Goal: Transaction & Acquisition: Purchase product/service

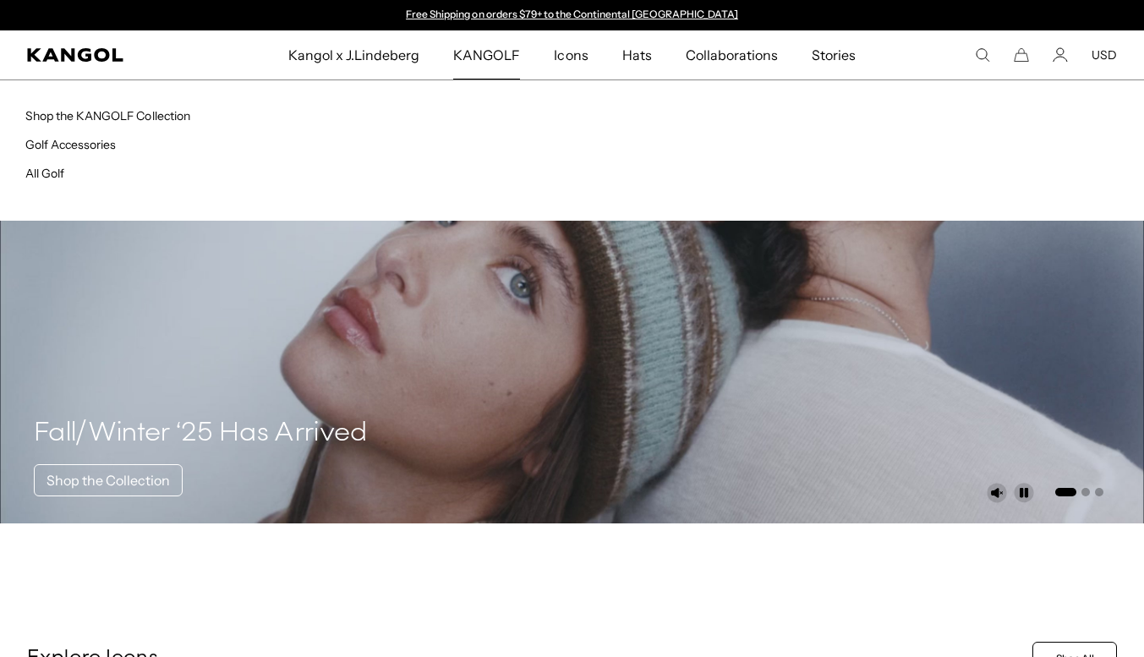
click at [484, 57] on span "KANGOLF" at bounding box center [486, 54] width 67 height 49
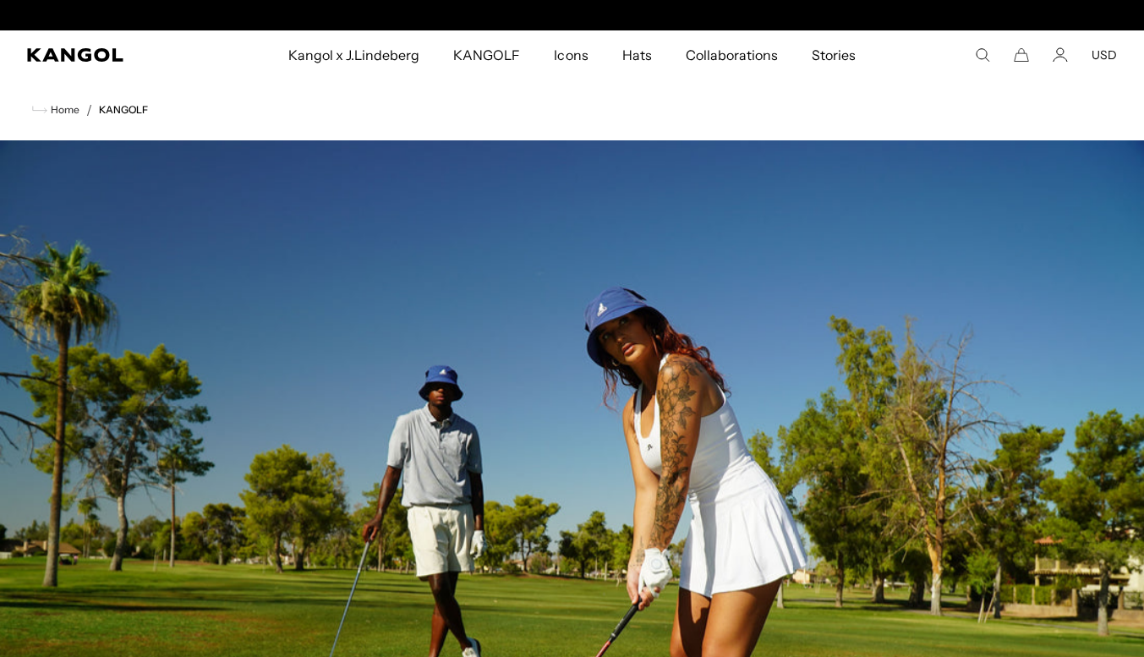
scroll to position [0, 348]
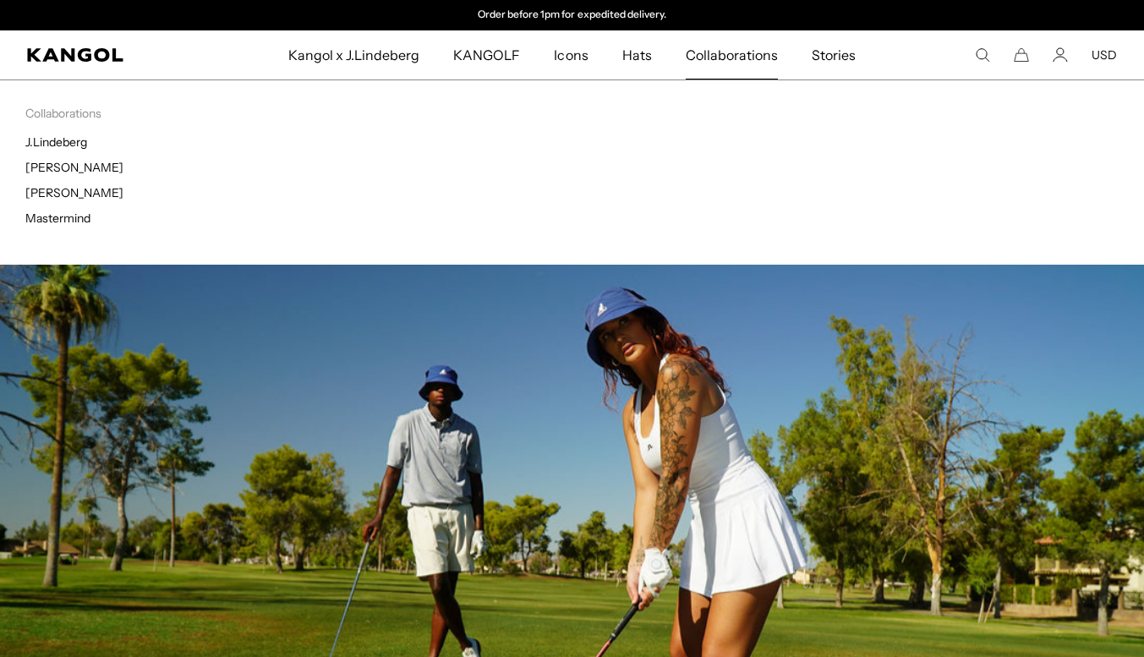
click at [737, 54] on span "Collaborations" at bounding box center [732, 54] width 92 height 49
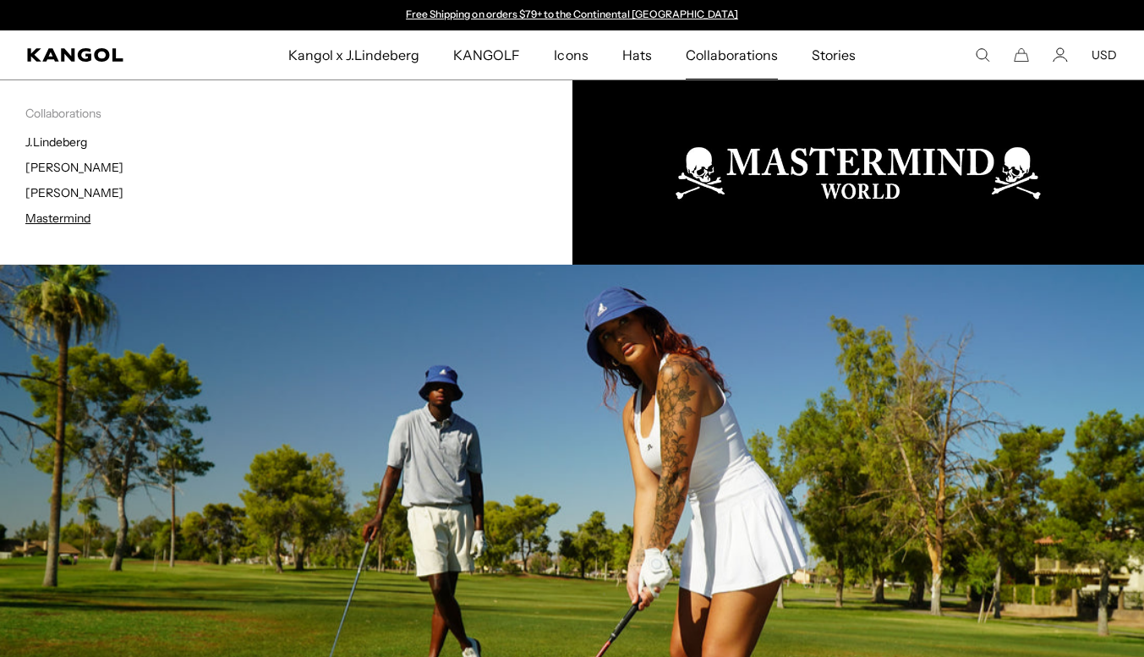
click at [64, 221] on link "Mastermind" at bounding box center [57, 218] width 65 height 15
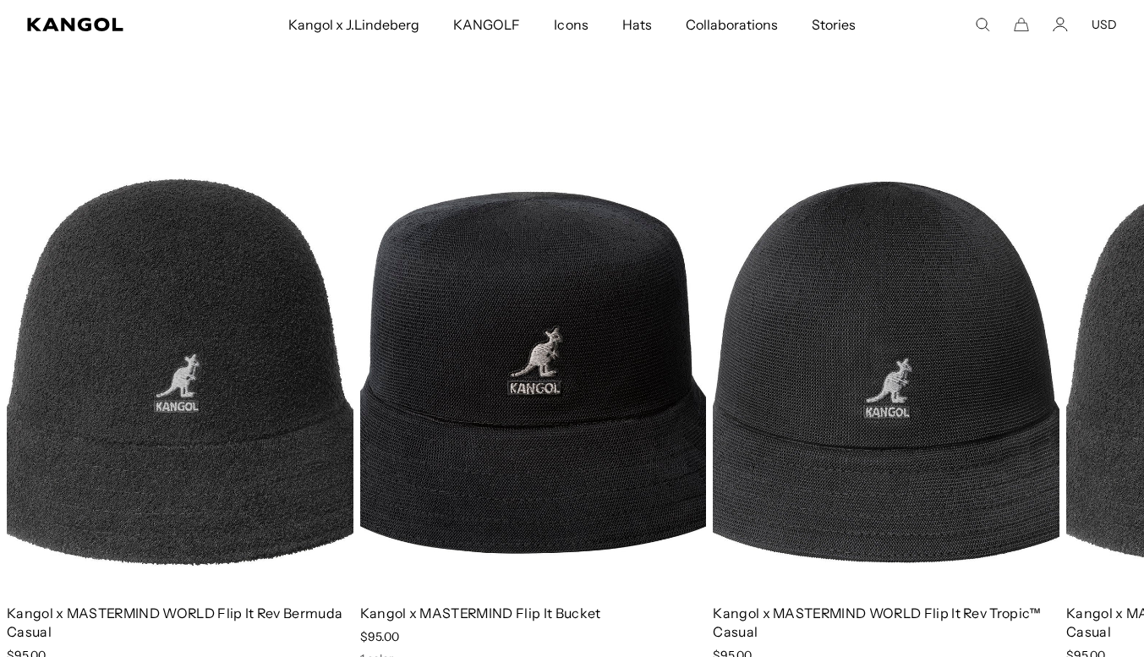
scroll to position [1150, 0]
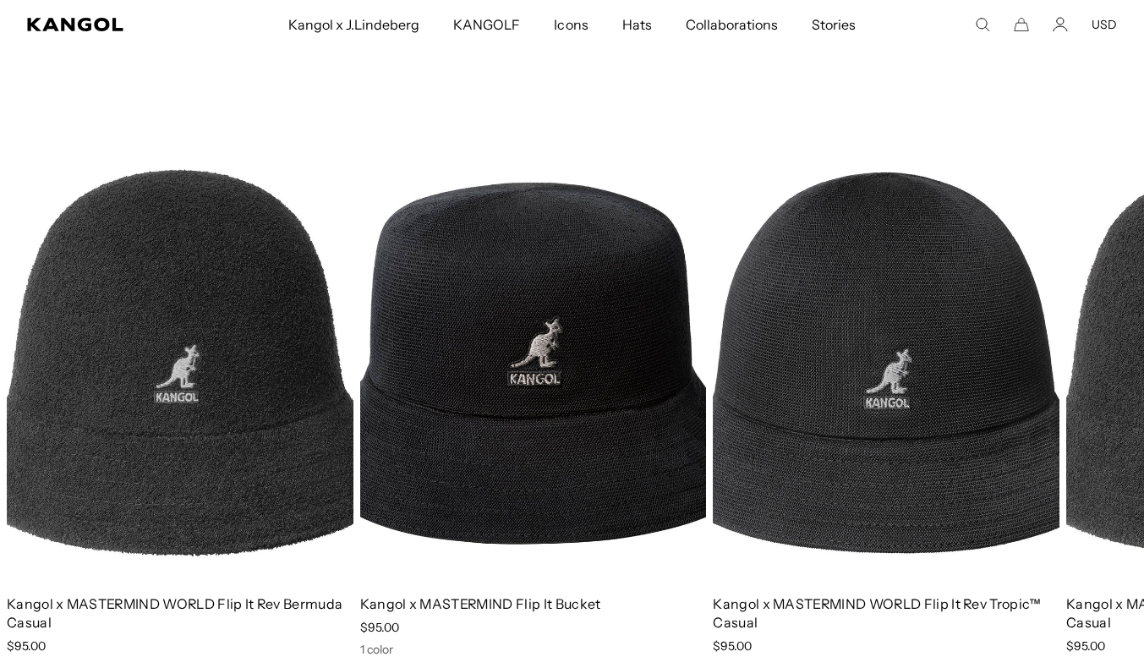
click at [236, 379] on img "1 of 3" at bounding box center [180, 362] width 347 height 435
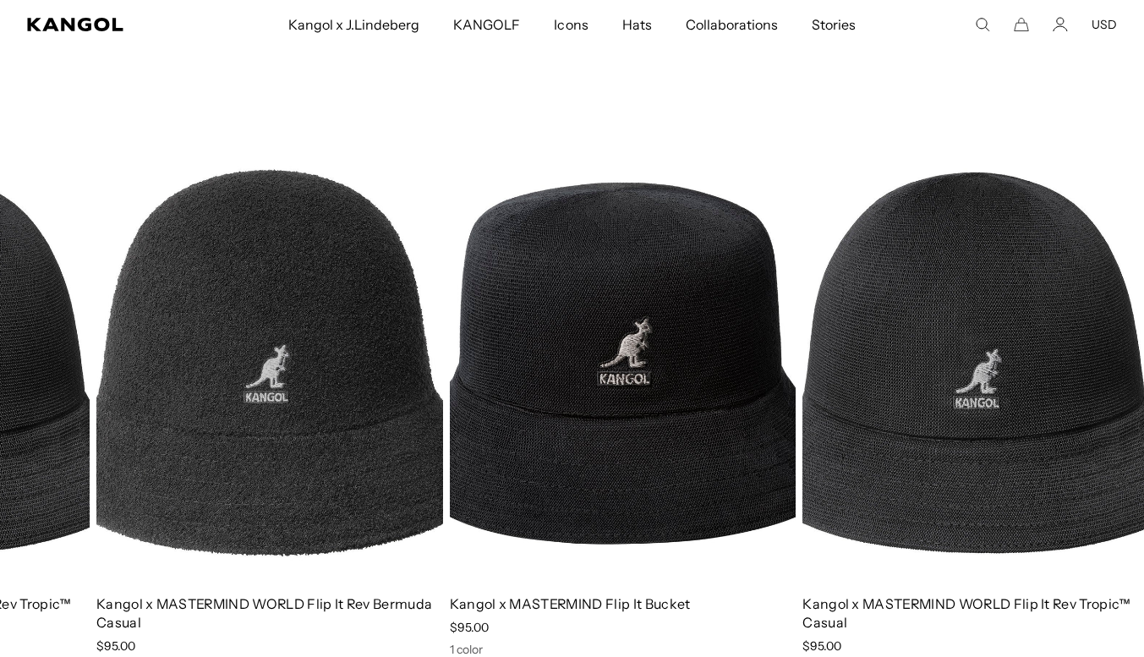
drag, startPoint x: 1068, startPoint y: 379, endPoint x: 98, endPoint y: 392, distance: 969.8
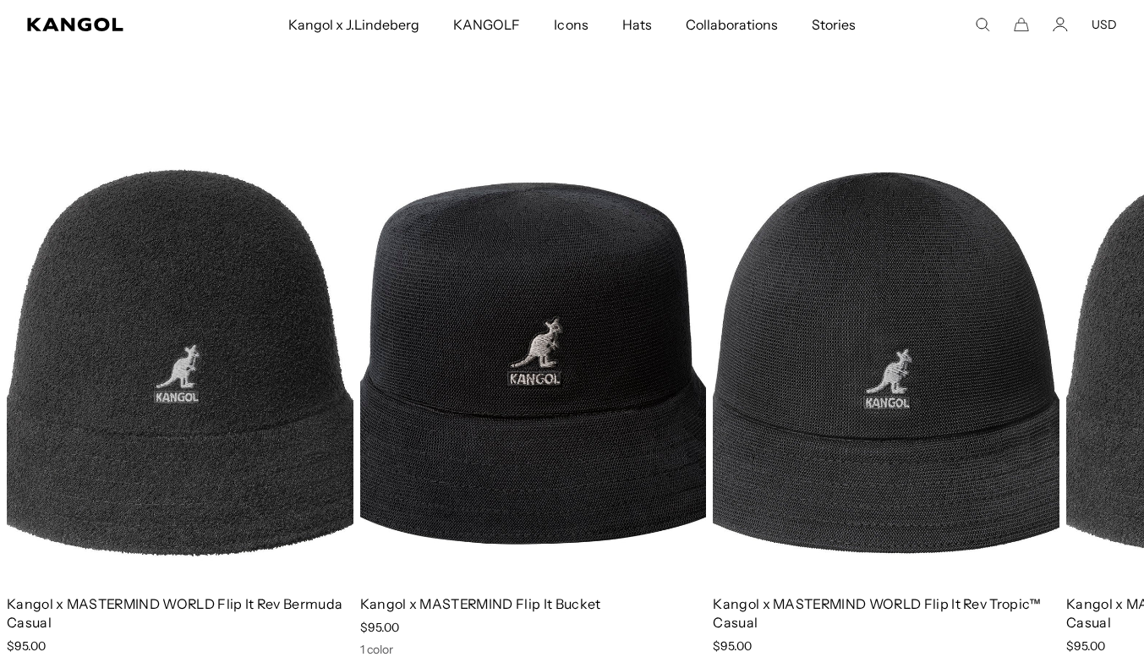
scroll to position [0, 0]
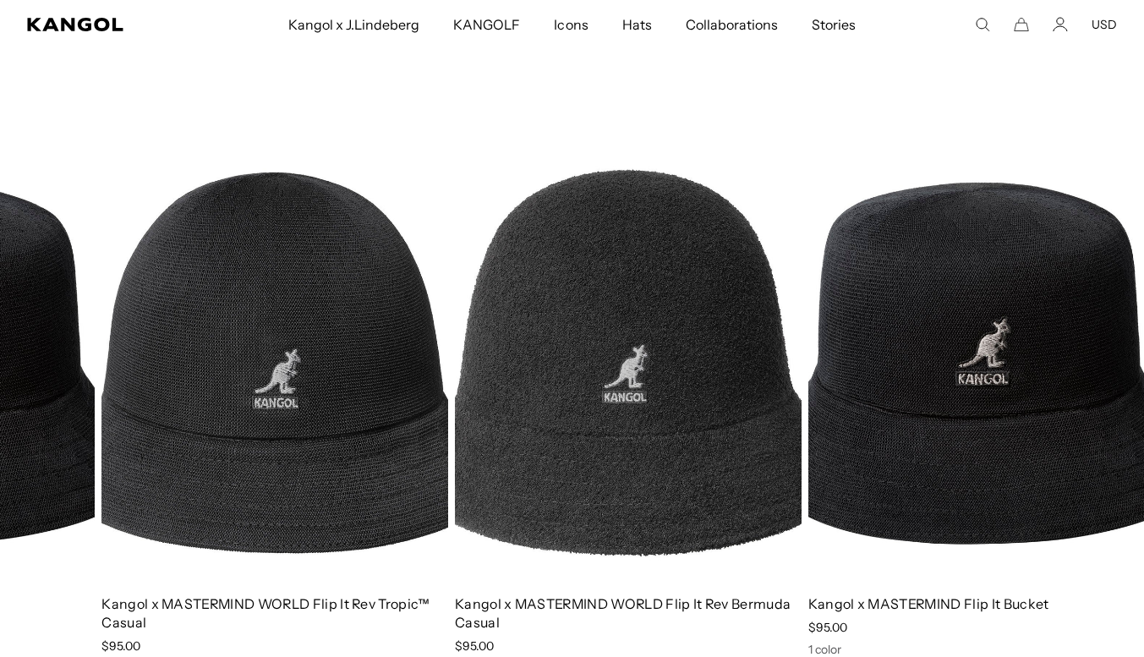
drag, startPoint x: 847, startPoint y: 390, endPoint x: 209, endPoint y: 423, distance: 639.1
click at [209, 423] on img "3 of 3" at bounding box center [274, 362] width 347 height 435
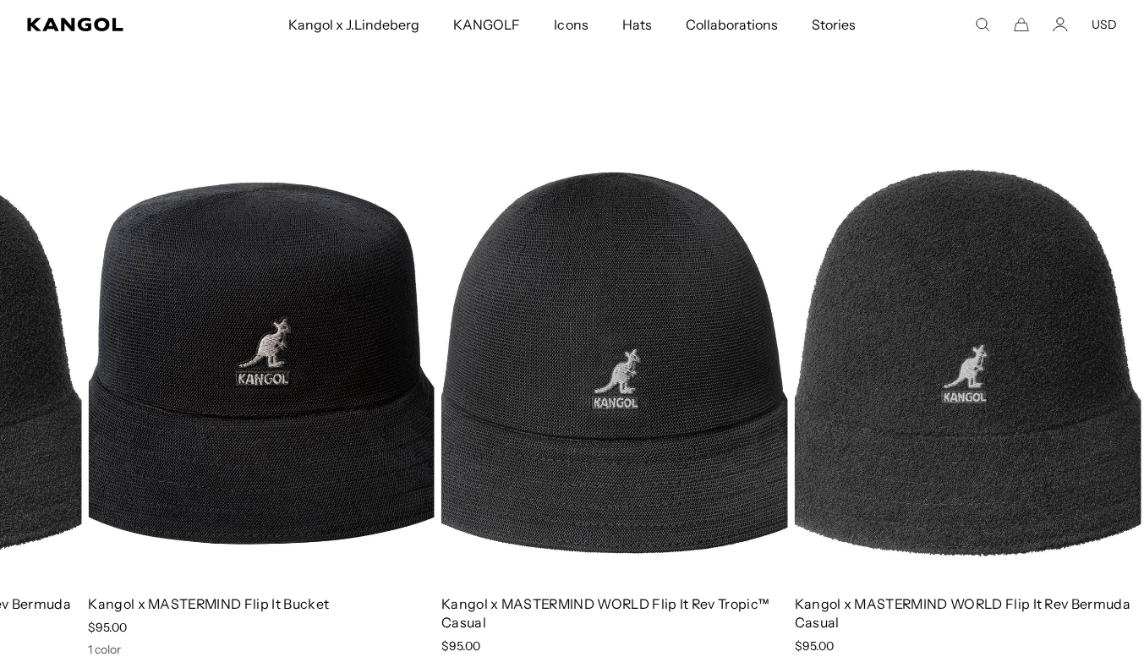
drag, startPoint x: 882, startPoint y: 393, endPoint x: 257, endPoint y: 429, distance: 625.8
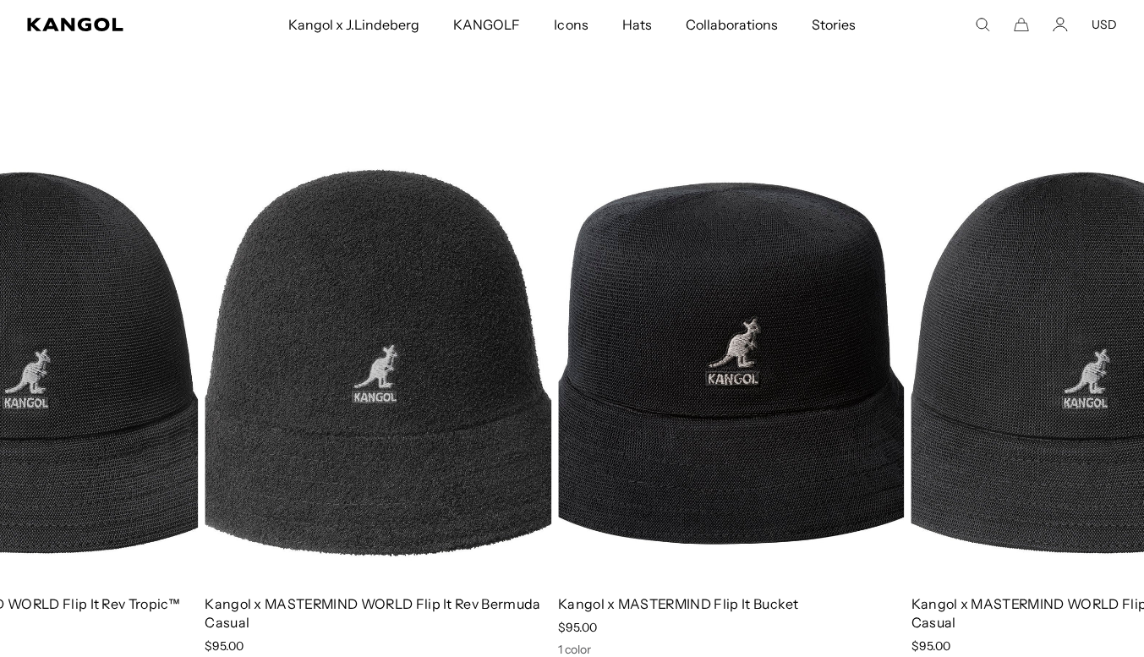
scroll to position [0, 348]
drag, startPoint x: 1080, startPoint y: 313, endPoint x: 482, endPoint y: 357, distance: 600.2
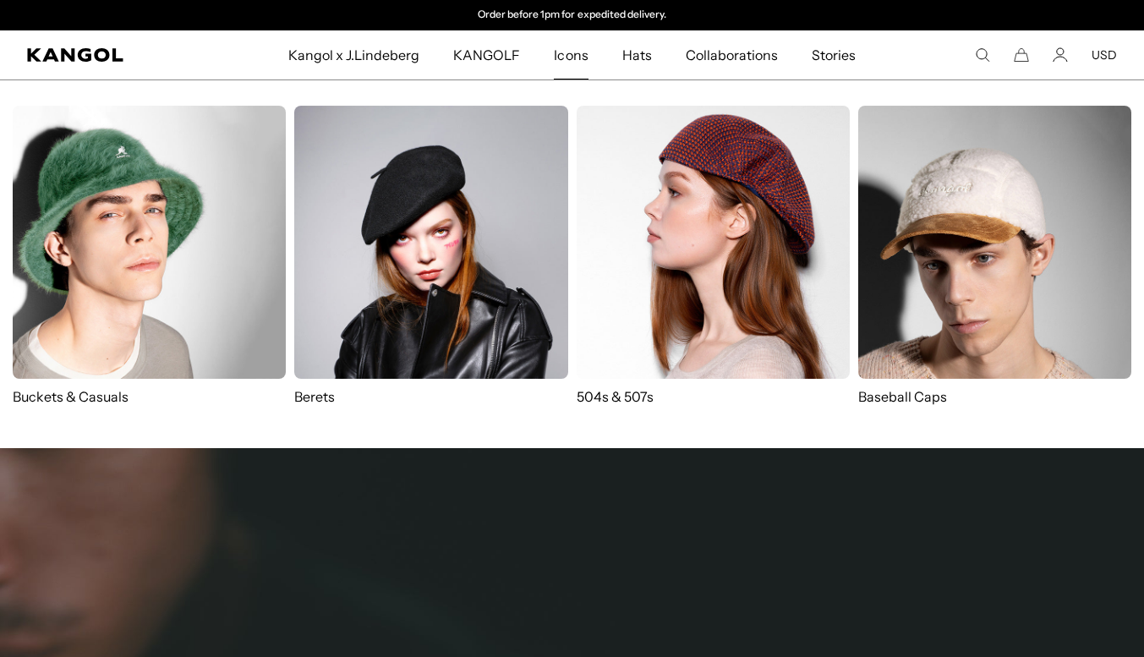
click at [163, 272] on img at bounding box center [149, 242] width 273 height 273
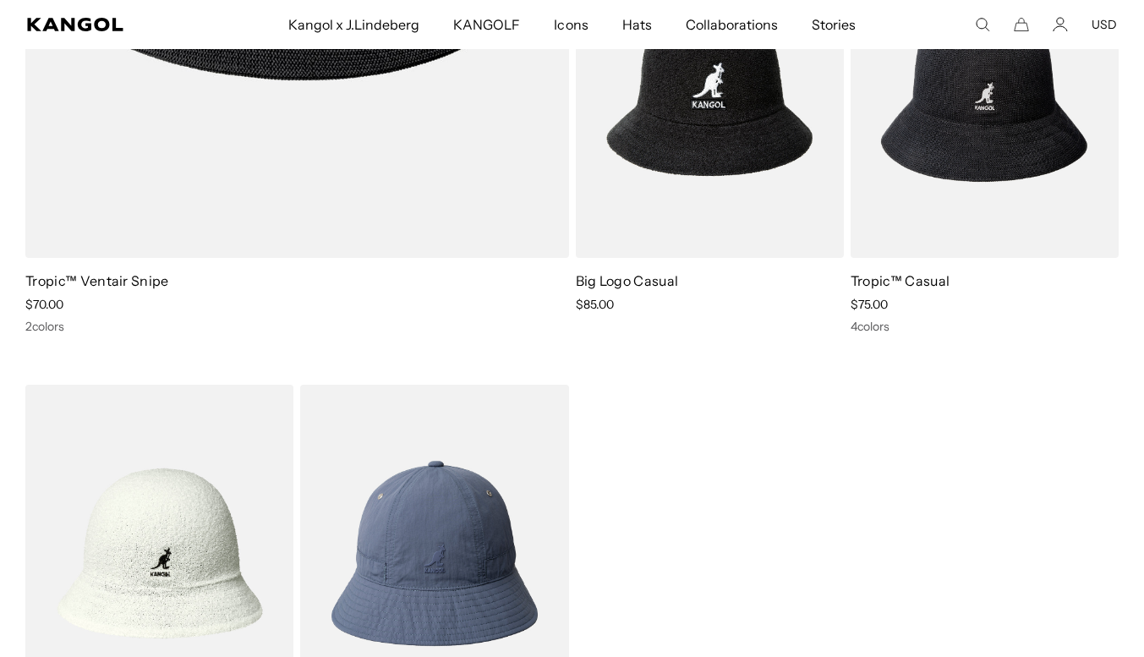
scroll to position [3528, 0]
